Goal: Check status: Check status

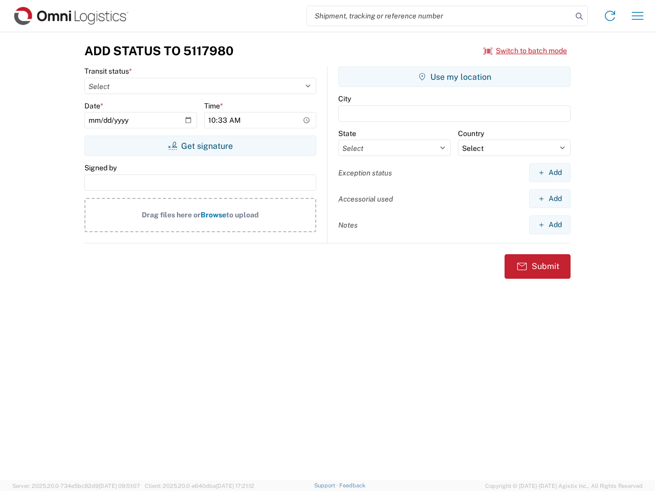
click at [439, 16] on input "search" at bounding box center [439, 15] width 265 height 19
click at [579, 16] on icon at bounding box center [579, 16] width 14 height 14
click at [610, 16] on icon at bounding box center [610, 16] width 16 height 16
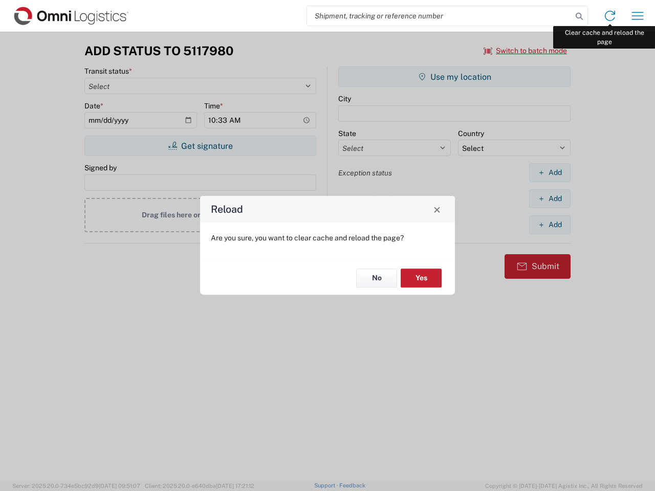
click at [637, 16] on div "Reload Are you sure, you want to clear cache and reload the page? No Yes" at bounding box center [327, 245] width 655 height 491
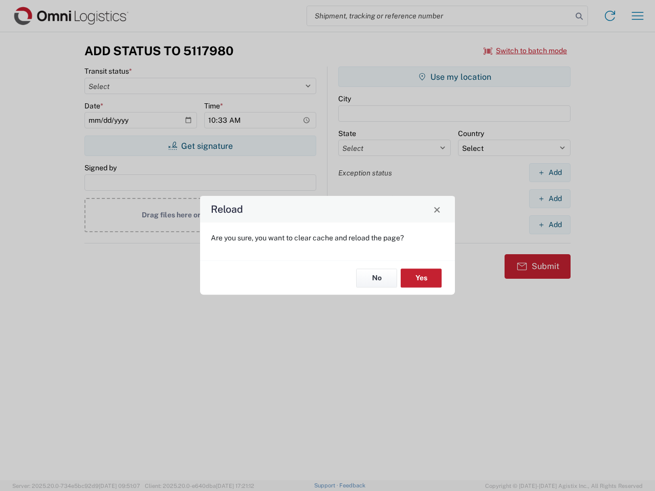
click at [525, 51] on div "Reload Are you sure, you want to clear cache and reload the page? No Yes" at bounding box center [327, 245] width 655 height 491
click at [200, 146] on div "Reload Are you sure, you want to clear cache and reload the page? No Yes" at bounding box center [327, 245] width 655 height 491
click at [454, 77] on div "Reload Are you sure, you want to clear cache and reload the page? No Yes" at bounding box center [327, 245] width 655 height 491
click at [549, 172] on div "Reload Are you sure, you want to clear cache and reload the page? No Yes" at bounding box center [327, 245] width 655 height 491
click at [549, 198] on div "Reload Are you sure, you want to clear cache and reload the page? No Yes" at bounding box center [327, 245] width 655 height 491
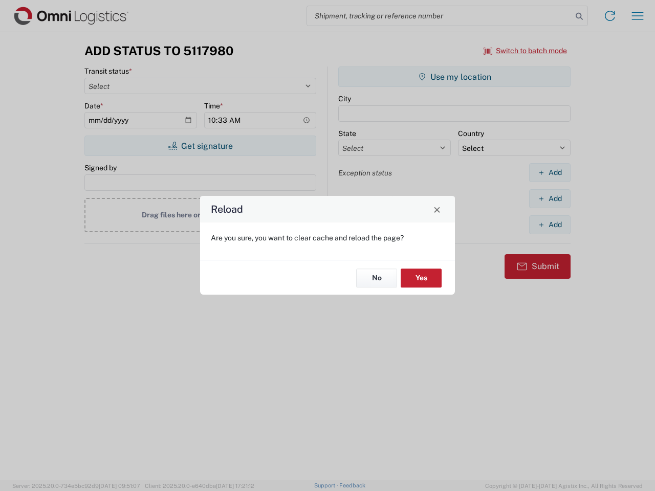
click at [549, 225] on div "Reload Are you sure, you want to clear cache and reload the page? No Yes" at bounding box center [327, 245] width 655 height 491
